Goal: Task Accomplishment & Management: Use online tool/utility

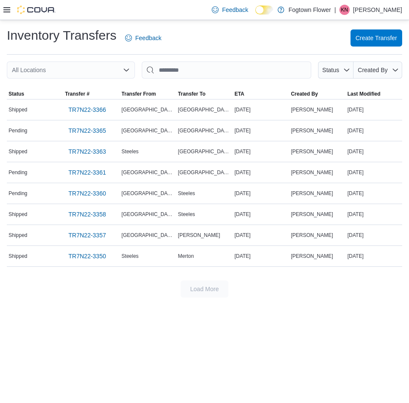
click at [201, 29] on div "Inventory Transfers Feedback Create Transfer" at bounding box center [204, 38] width 395 height 22
click at [358, 43] on span "Create Transfer" at bounding box center [375, 37] width 41 height 17
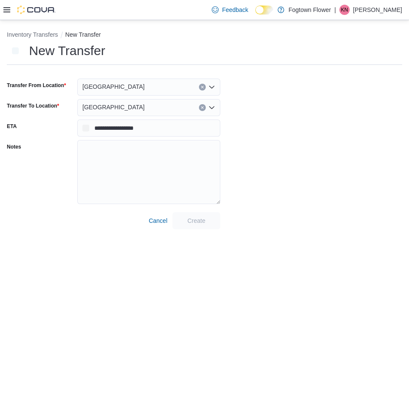
click at [143, 85] on div "[GEOGRAPHIC_DATA]" at bounding box center [148, 87] width 143 height 17
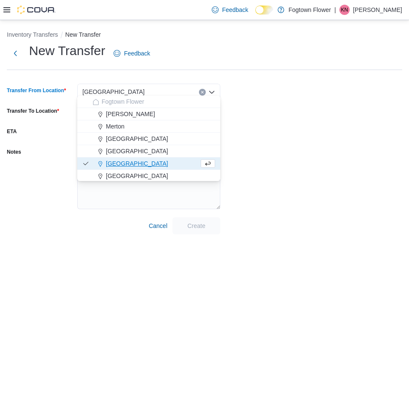
click at [300, 64] on div "New Transfer Feedback" at bounding box center [204, 53] width 395 height 22
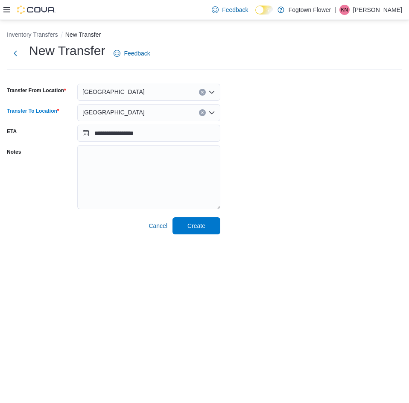
click at [95, 112] on span "[GEOGRAPHIC_DATA]" at bounding box center [113, 112] width 62 height 10
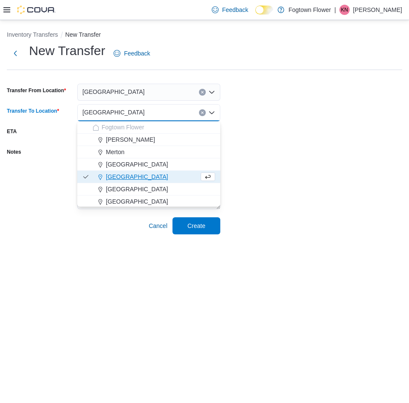
scroll to position [14, 0]
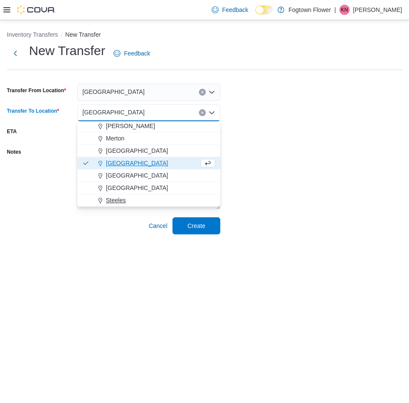
click at [122, 195] on button "Steeles" at bounding box center [148, 200] width 143 height 12
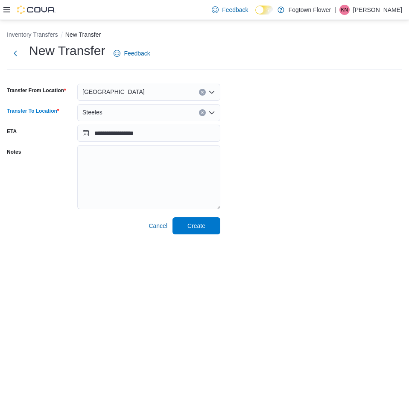
click at [289, 185] on div "**********" at bounding box center [204, 138] width 395 height 192
click at [209, 229] on span "Create" at bounding box center [196, 225] width 38 height 17
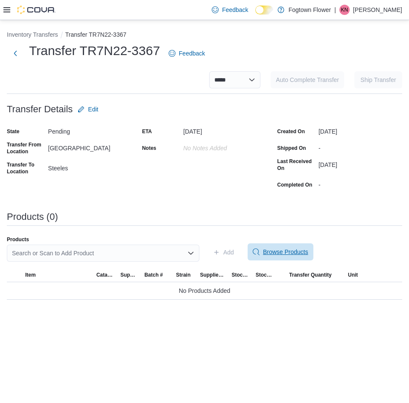
click at [280, 250] on span "Browse Products" at bounding box center [285, 251] width 45 height 9
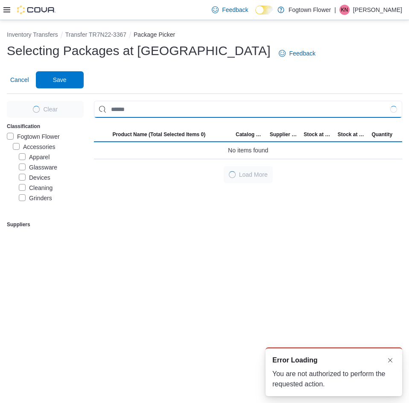
click at [176, 101] on input "Use aria labels when no actual label is in use" at bounding box center [248, 109] width 308 height 17
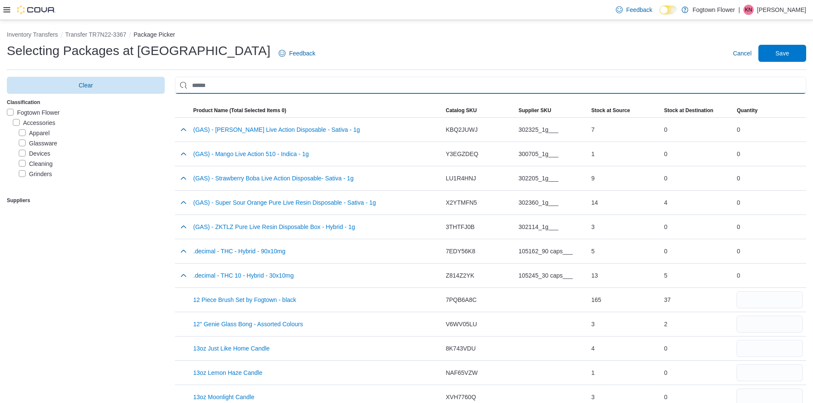
click at [212, 81] on input "Use aria labels when no actual label is in use" at bounding box center [490, 85] width 631 height 17
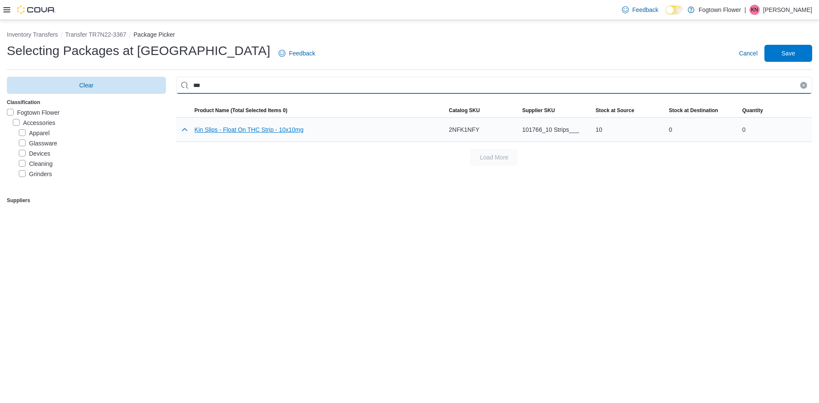
type input "***"
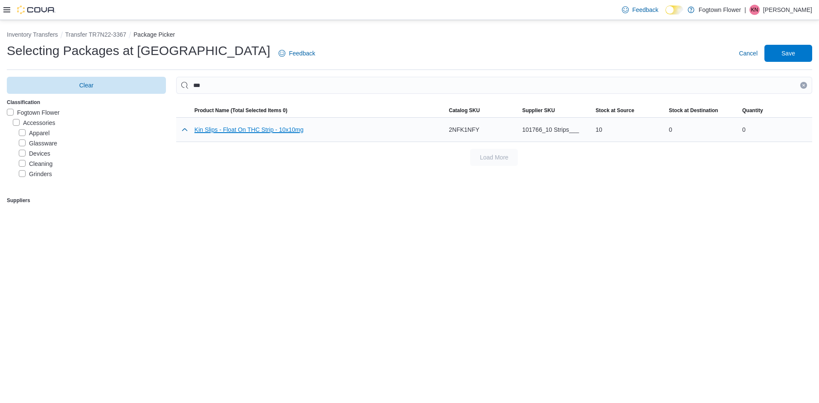
click at [290, 130] on button "Kin Slips - Float On THC Strip - 10x10mg" at bounding box center [249, 129] width 109 height 7
click at [408, 135] on div "101766_10 Strips___" at bounding box center [555, 129] width 67 height 17
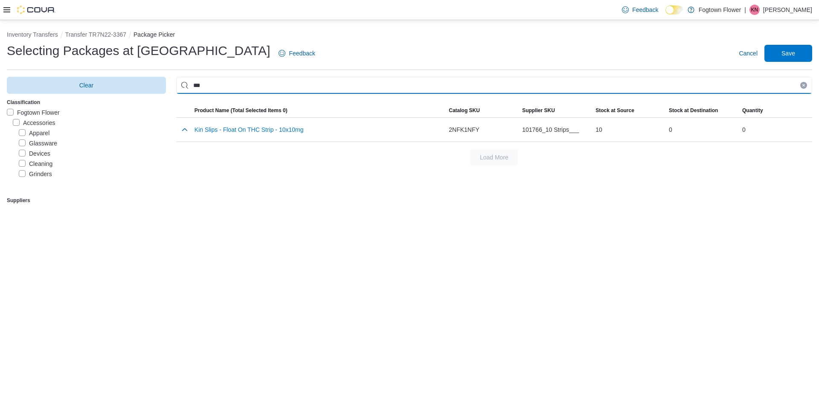
click at [320, 90] on input "***" at bounding box center [494, 85] width 636 height 17
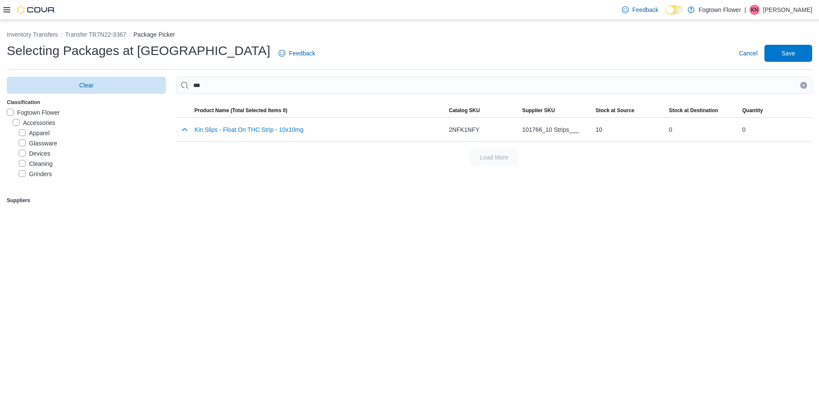
click at [312, 157] on div "Load More" at bounding box center [494, 157] width 636 height 17
click at [408, 53] on span "Cancel" at bounding box center [748, 53] width 19 height 9
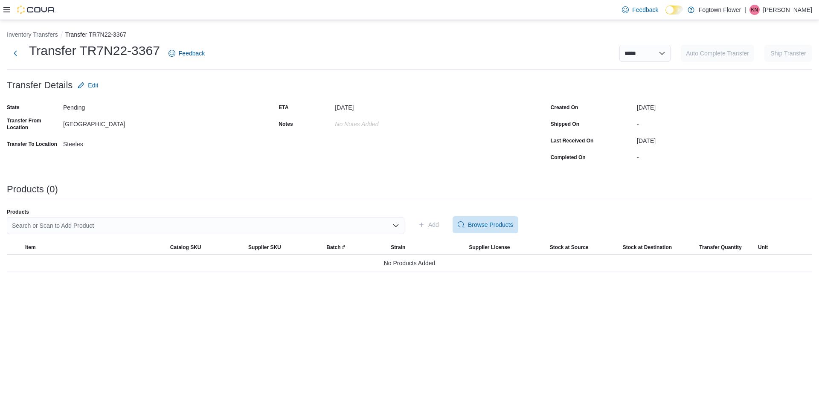
click at [366, 225] on div "Search or Scan to Add Product" at bounding box center [206, 225] width 398 height 17
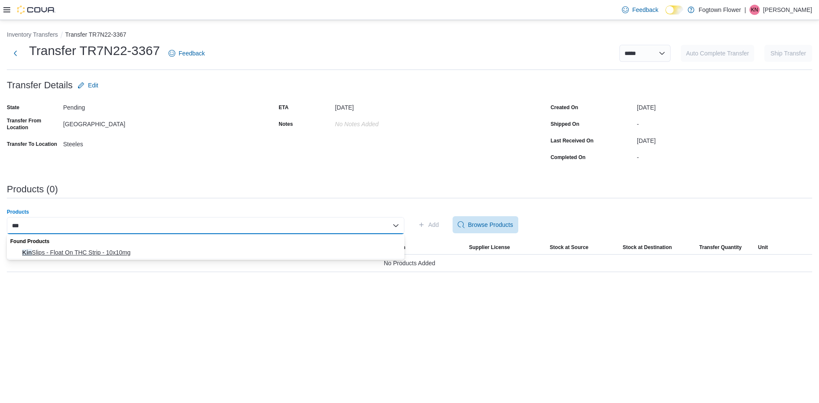
type input "***"
click at [78, 252] on span "Kin Slips - Float On THC Strip - 10x10mg" at bounding box center [210, 252] width 377 height 9
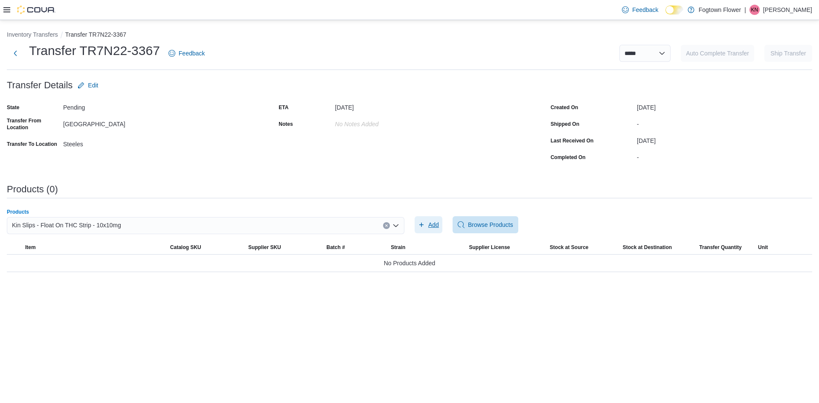
click at [408, 227] on span "Add" at bounding box center [433, 225] width 11 height 9
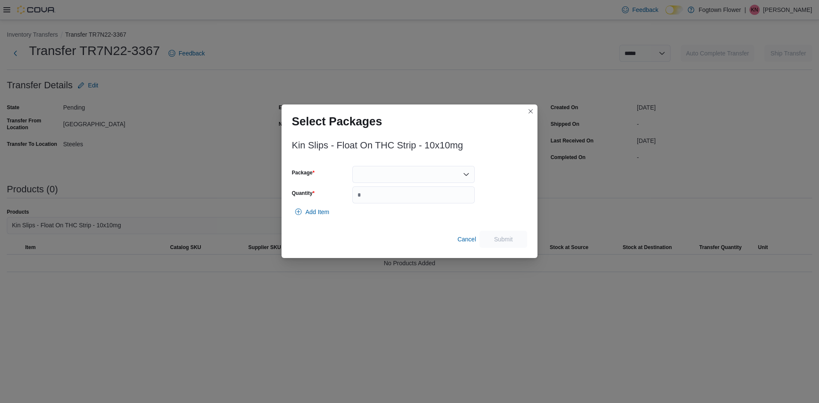
click at [381, 172] on div at bounding box center [413, 174] width 122 height 17
click at [377, 198] on span "10999" at bounding box center [419, 201] width 102 height 9
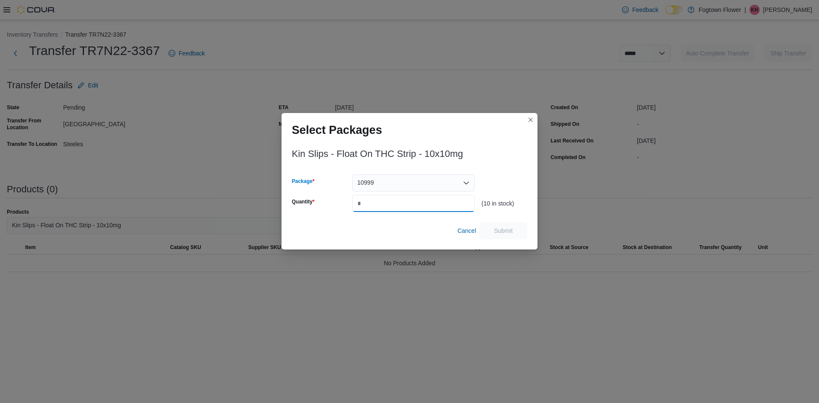
click at [372, 207] on input "Quantity" at bounding box center [413, 203] width 122 height 17
type input "*"
click at [408, 231] on span "Submit" at bounding box center [503, 230] width 19 height 9
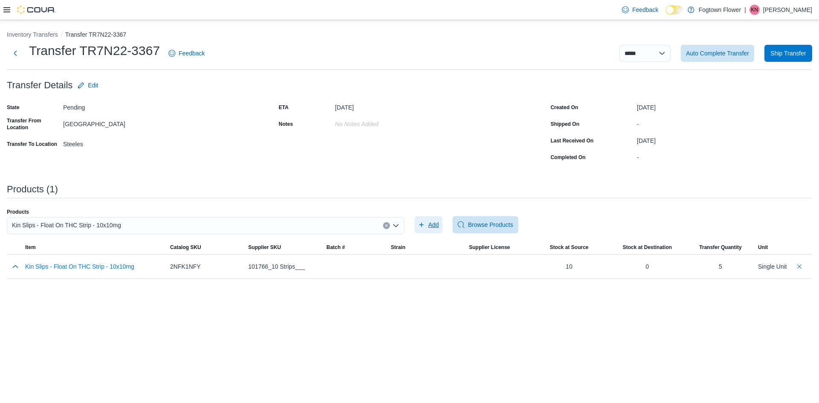
click at [408, 216] on button "Add" at bounding box center [429, 224] width 28 height 17
